Goal: Transaction & Acquisition: Download file/media

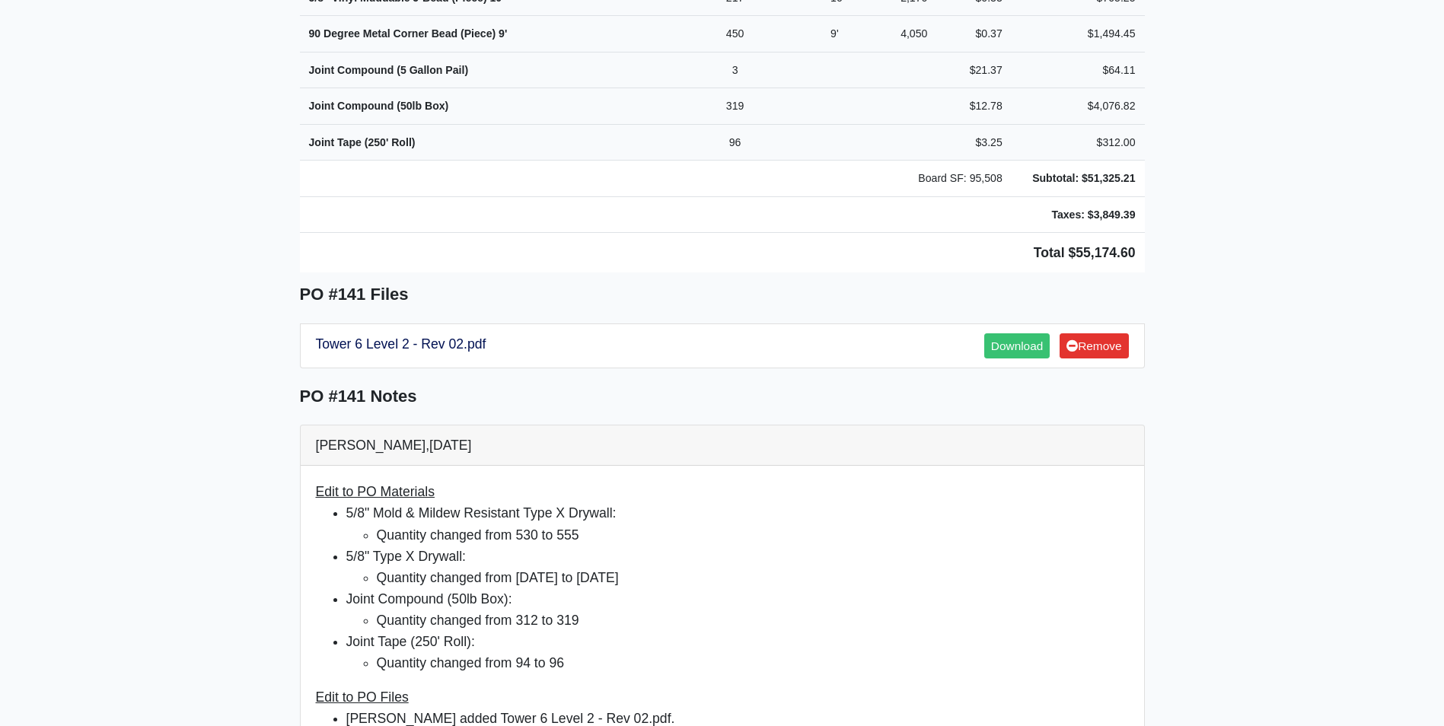
scroll to position [1066, 0]
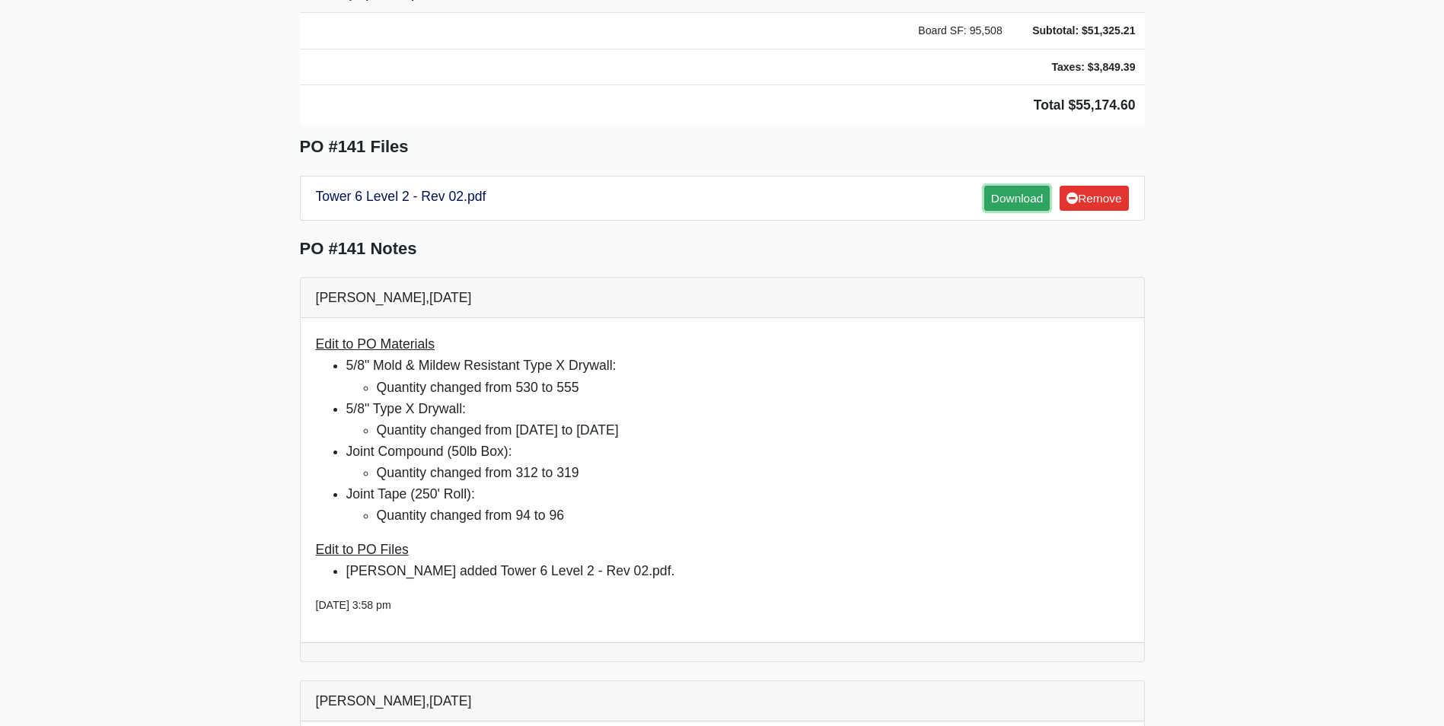
click at [689, 186] on link "Download" at bounding box center [1016, 198] width 65 height 25
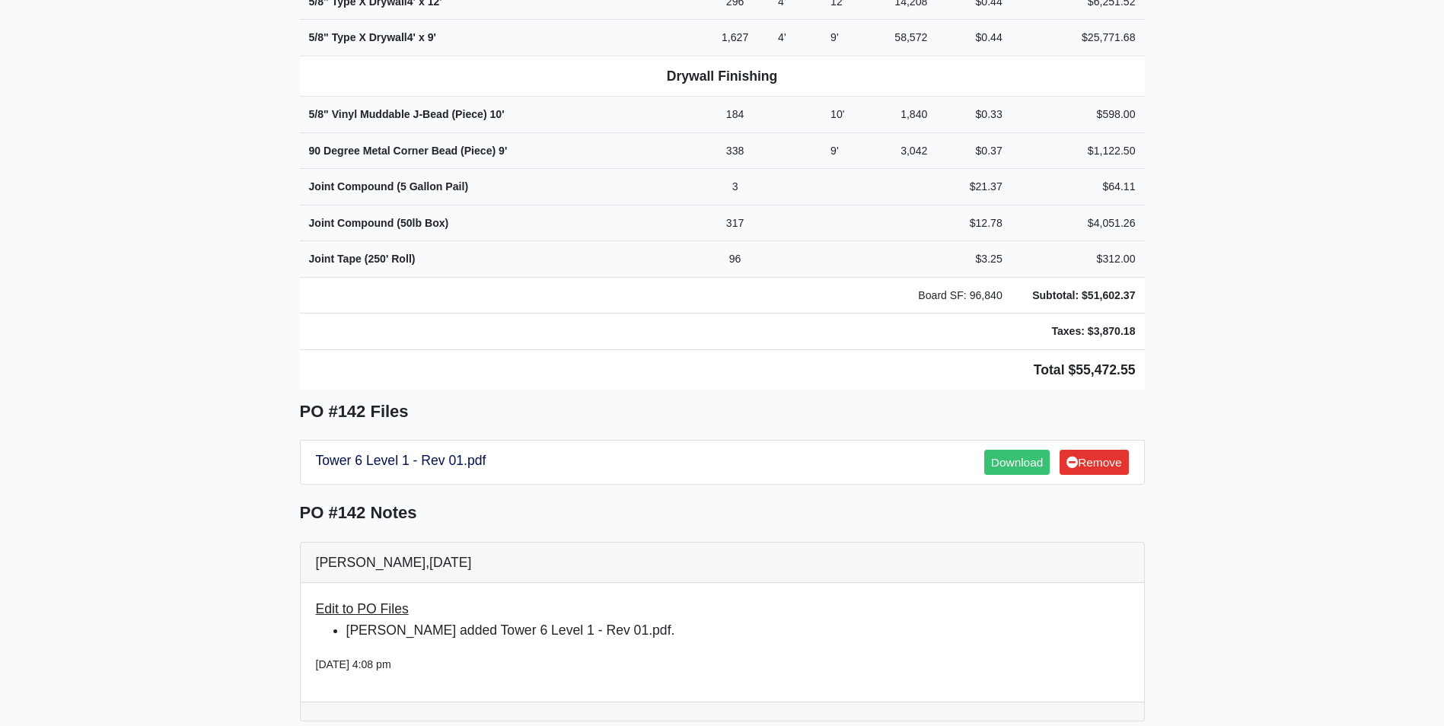
scroll to position [1066, 0]
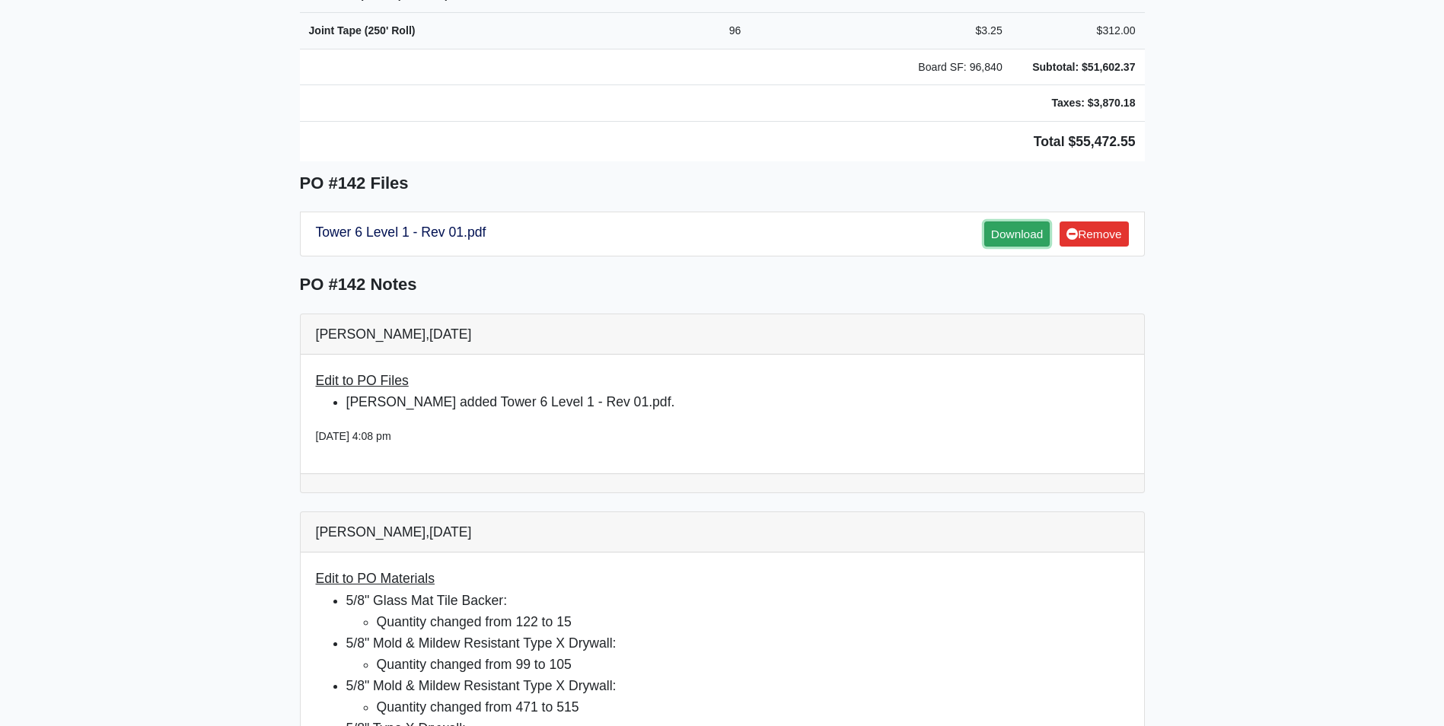
click at [1003, 222] on link "Download" at bounding box center [1016, 234] width 65 height 25
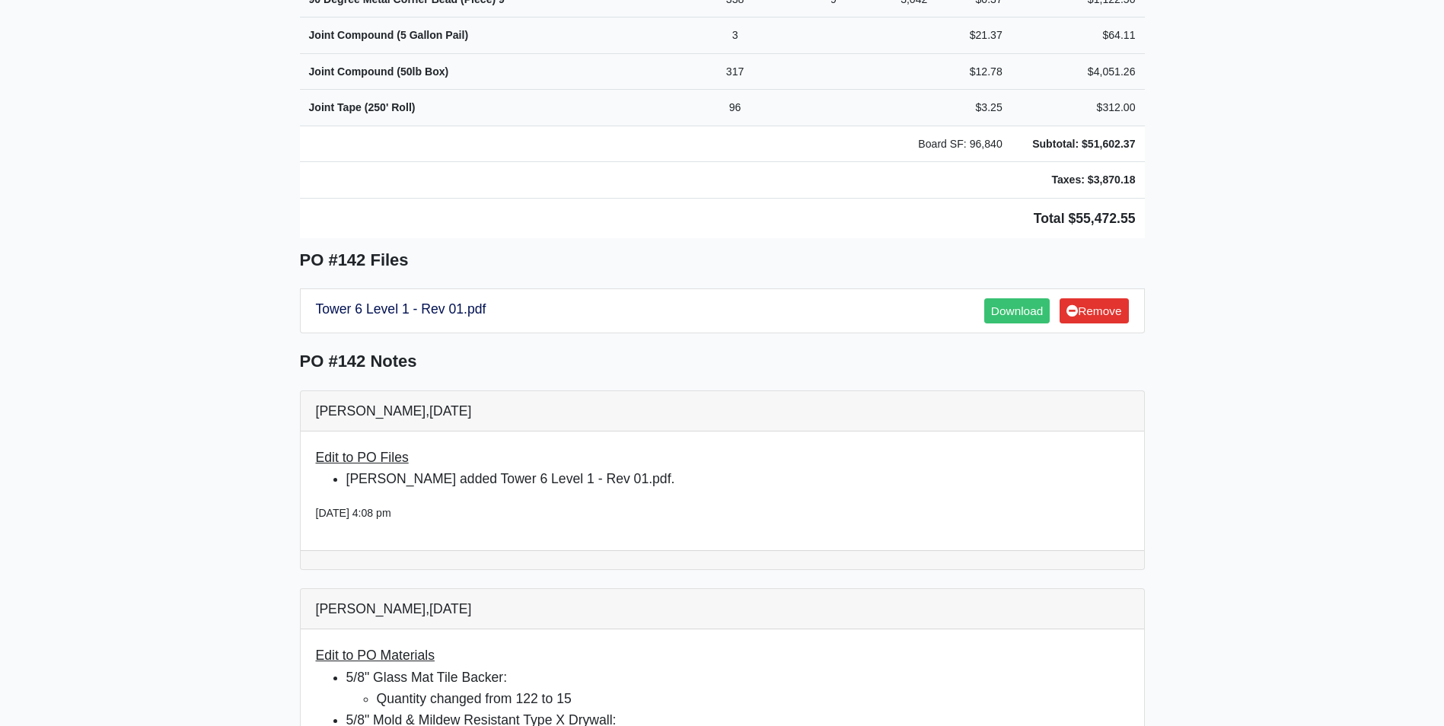
scroll to position [990, 0]
click at [1013, 298] on link "Download" at bounding box center [1016, 310] width 65 height 25
